Goal: Task Accomplishment & Management: Manage account settings

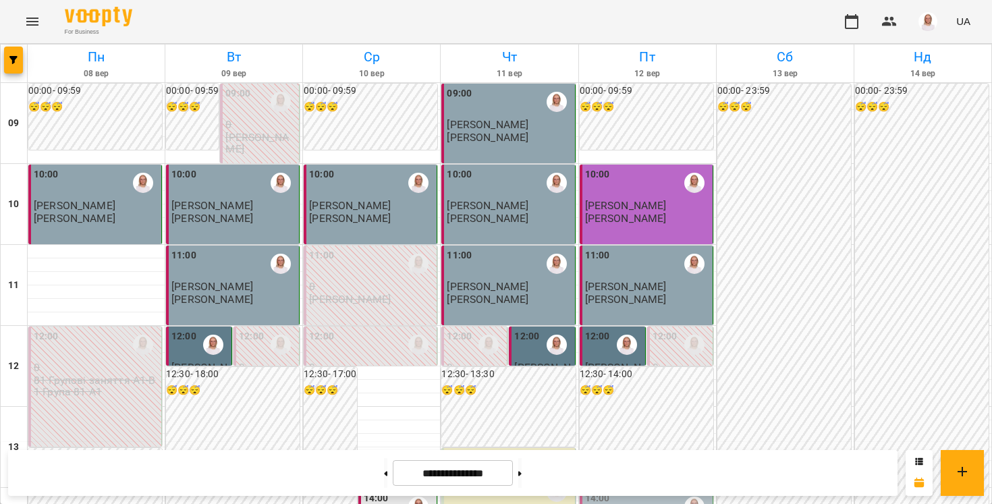
scroll to position [381, 0]
click at [648, 491] on div "14:00" at bounding box center [647, 506] width 125 height 31
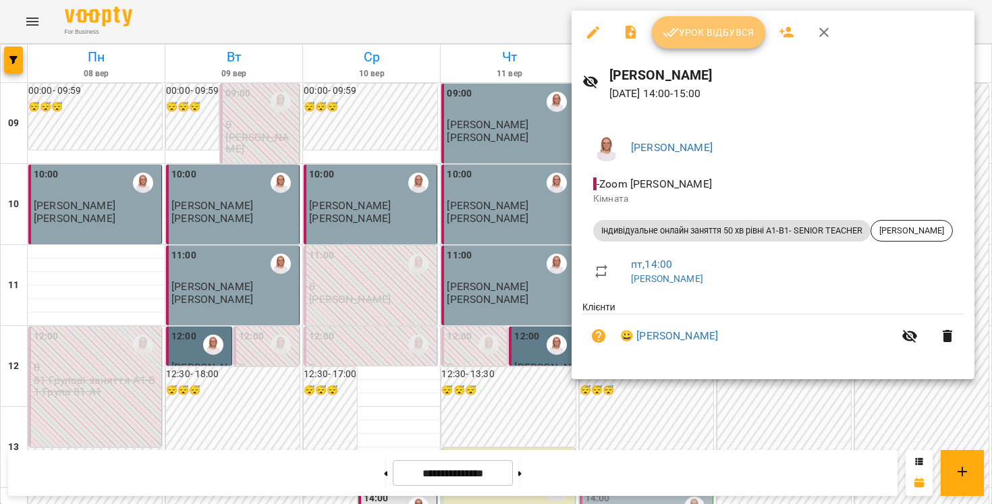
click at [681, 37] on span "Урок відбувся" at bounding box center [708, 32] width 92 height 16
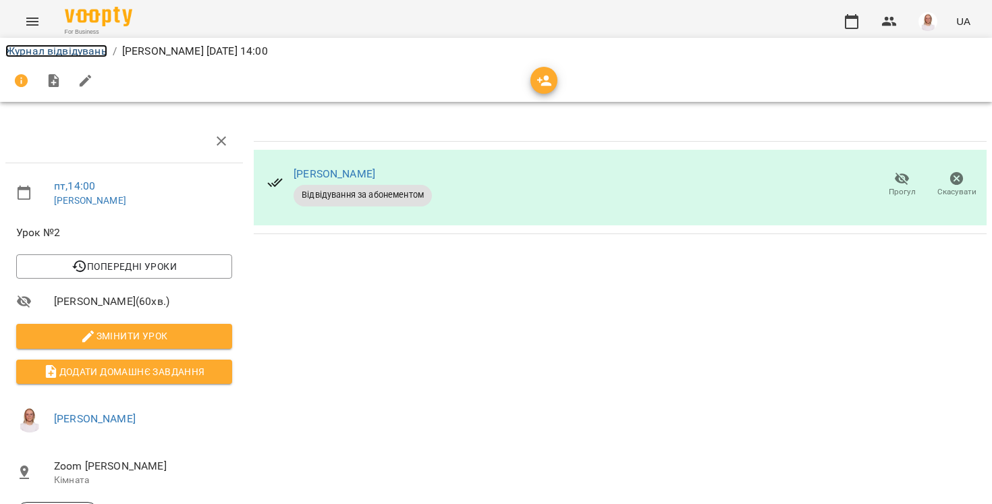
click at [71, 55] on link "Журнал відвідувань" at bounding box center [56, 51] width 102 height 13
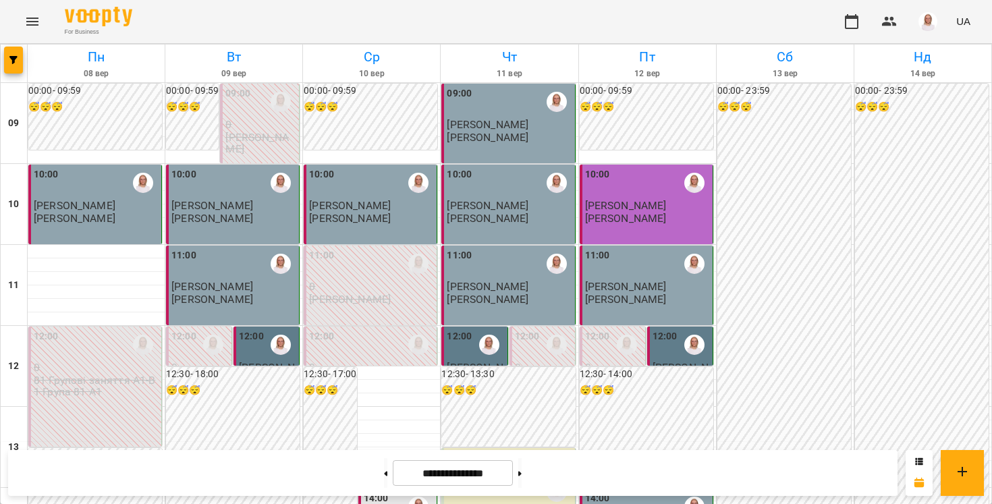
scroll to position [711, 0]
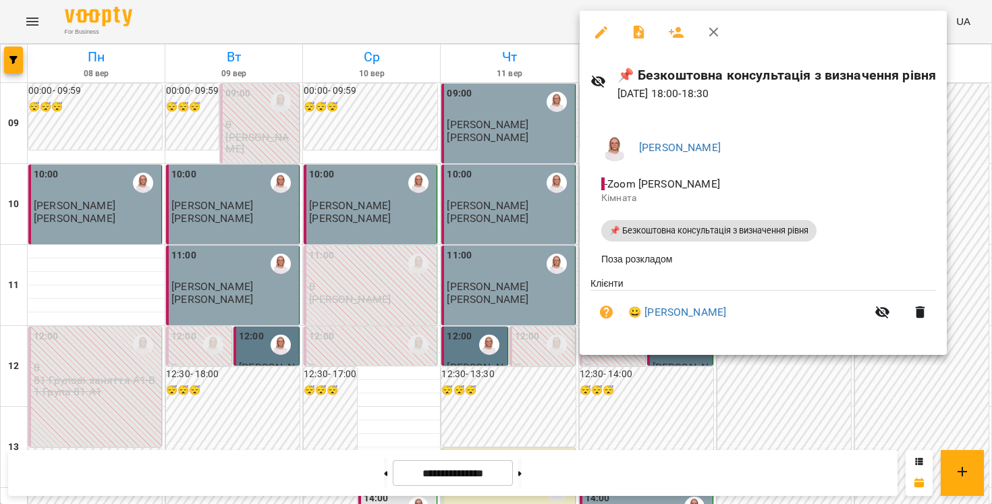
click at [605, 29] on icon "button" at bounding box center [601, 32] width 12 height 12
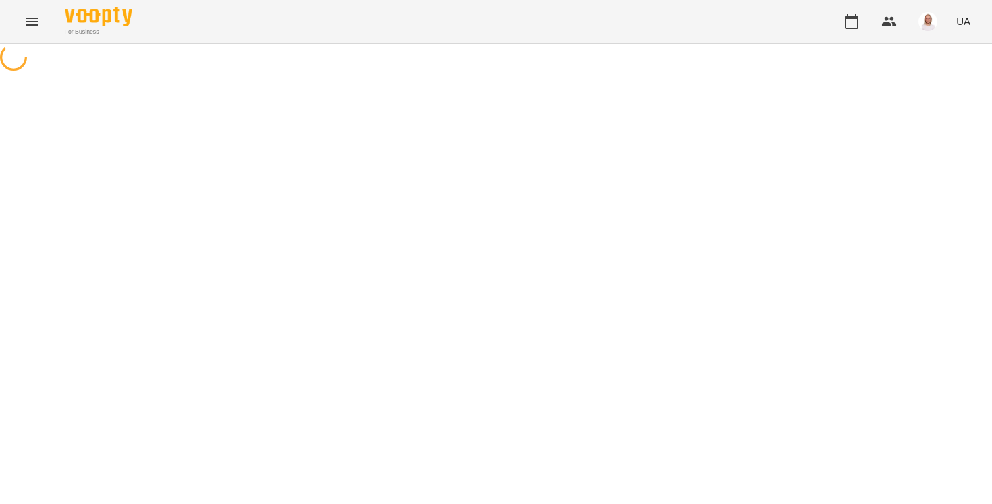
select select "**********"
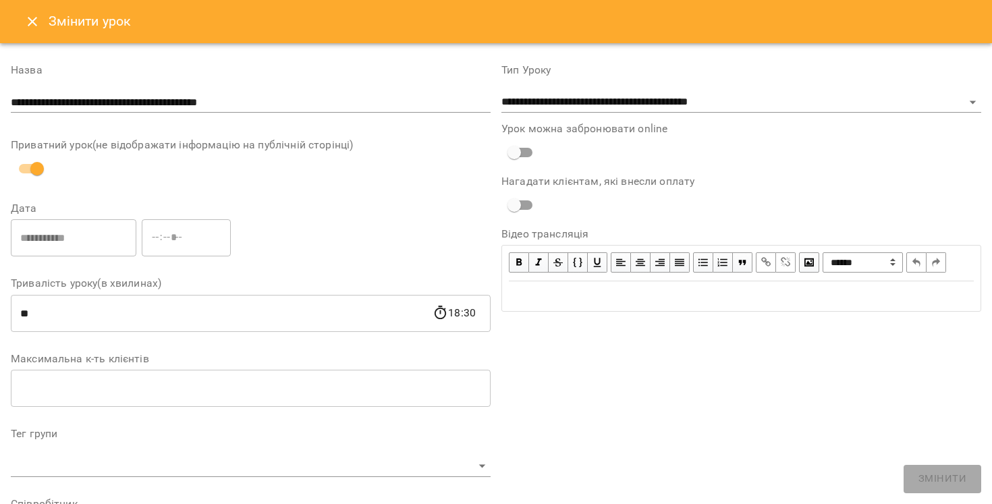
click at [32, 16] on icon "Close" at bounding box center [32, 21] width 16 height 16
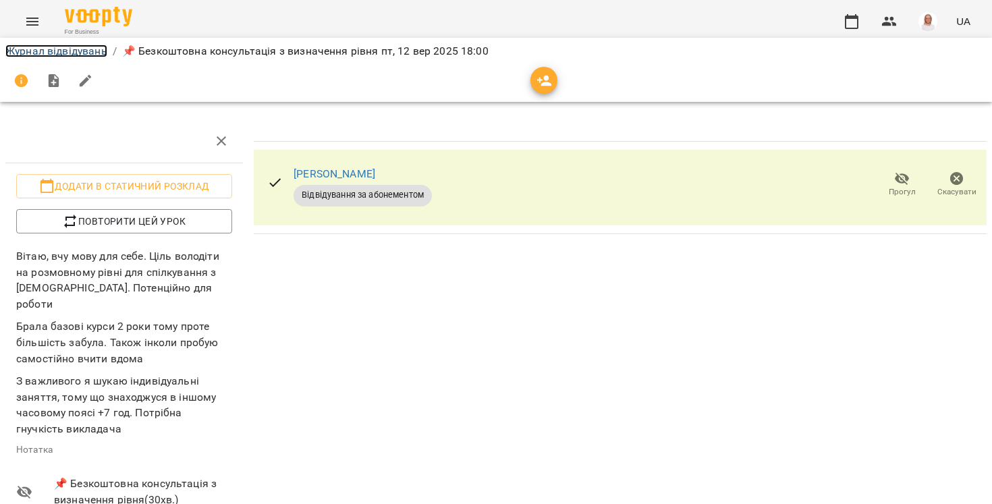
click at [61, 52] on link "Журнал відвідувань" at bounding box center [56, 51] width 102 height 13
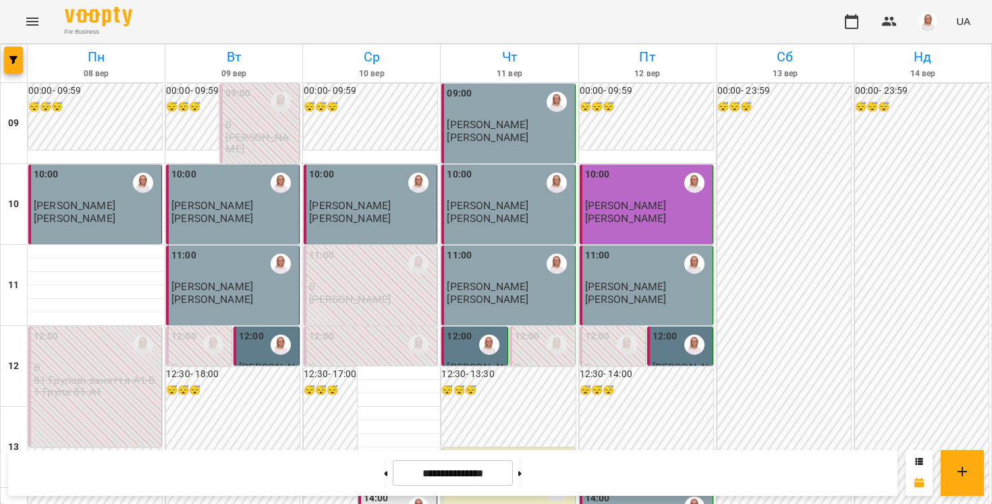
scroll to position [773, 0]
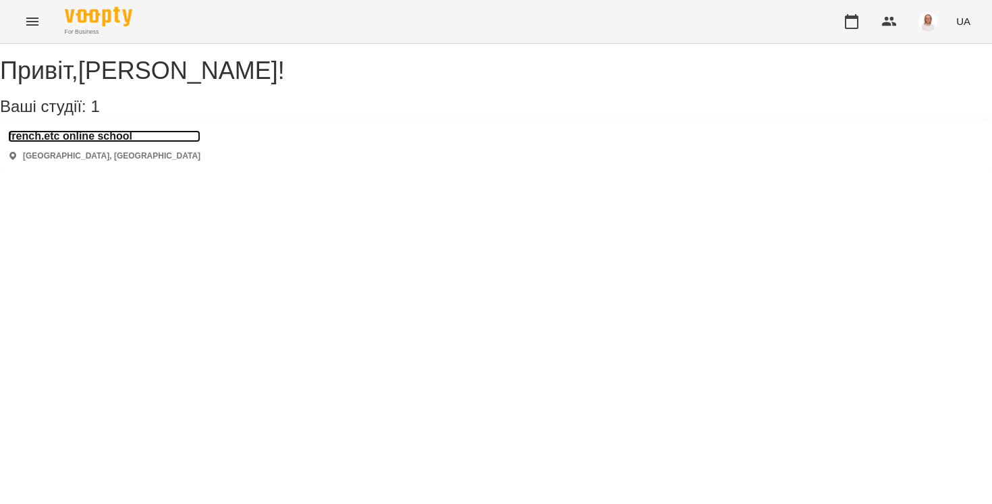
click at [100, 142] on h3 "french.etc online school" at bounding box center [104, 136] width 192 height 12
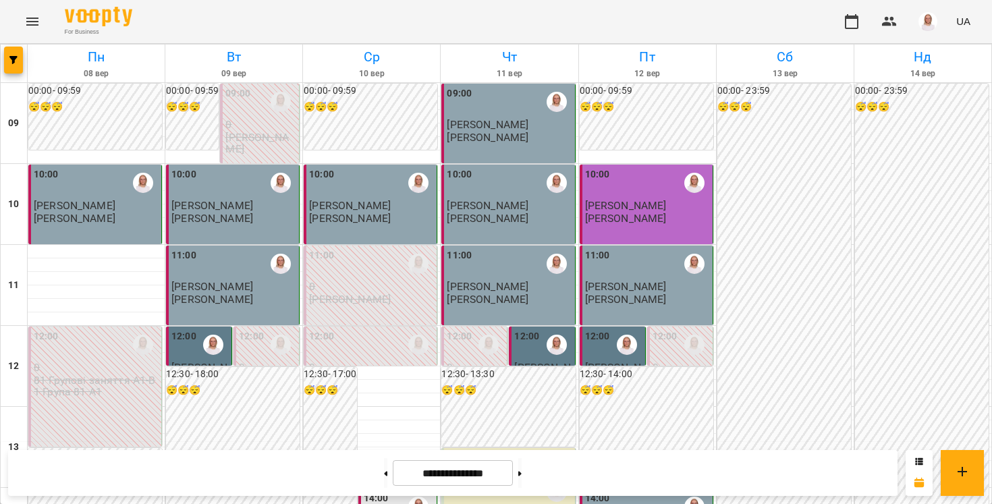
scroll to position [718, 0]
